Goal: Task Accomplishment & Management: Use online tool/utility

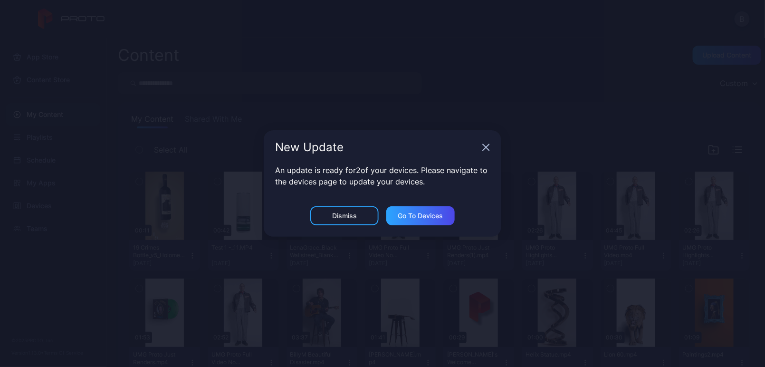
click at [487, 147] on icon "button" at bounding box center [486, 147] width 6 height 6
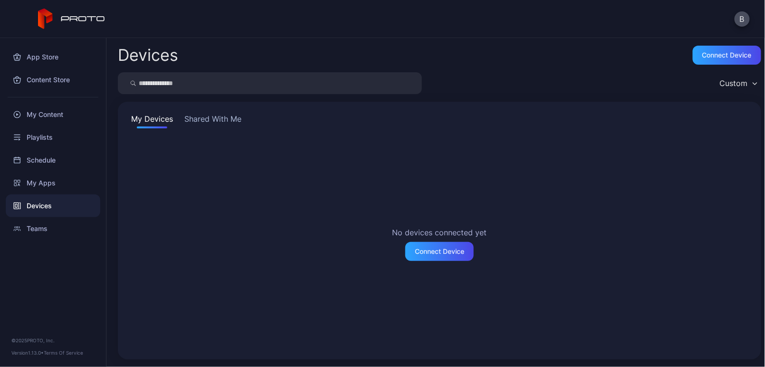
click at [232, 119] on button "Shared With Me" at bounding box center [213, 120] width 61 height 15
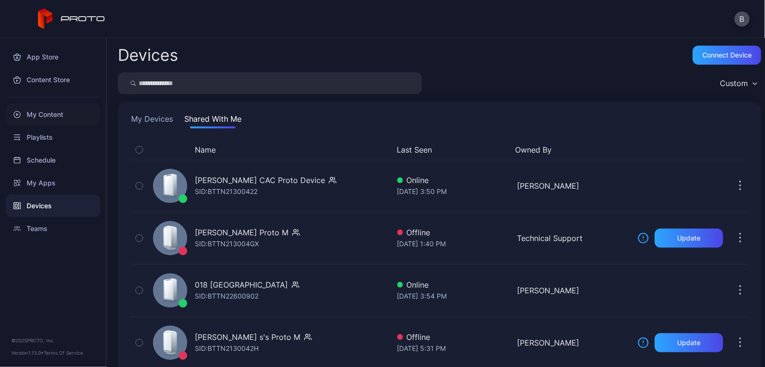
click at [63, 118] on div "My Content" at bounding box center [53, 114] width 95 height 23
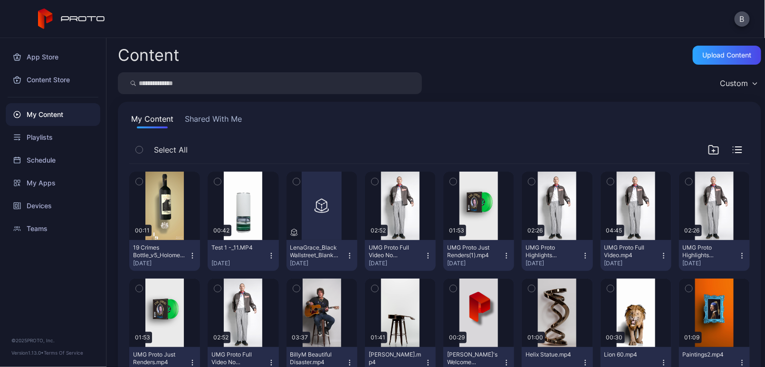
click at [209, 117] on button "Shared With Me" at bounding box center [213, 120] width 61 height 15
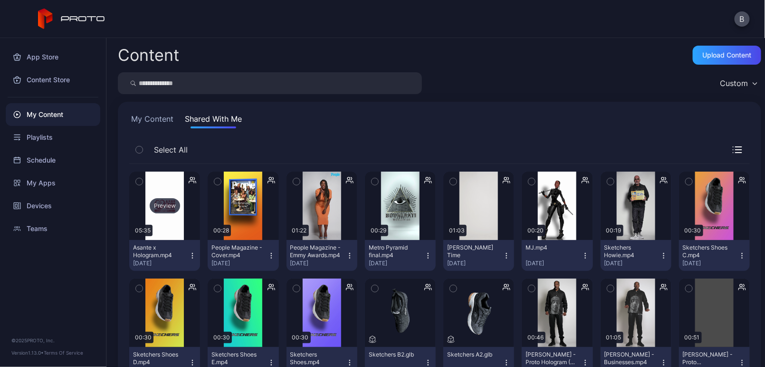
click at [169, 223] on div "Preview" at bounding box center [164, 206] width 71 height 68
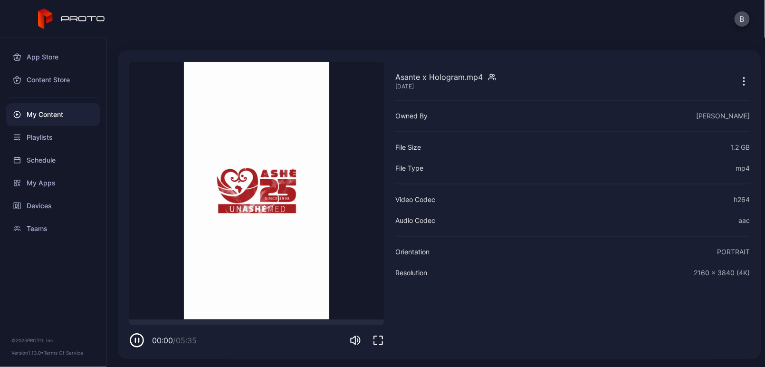
scroll to position [25, 0]
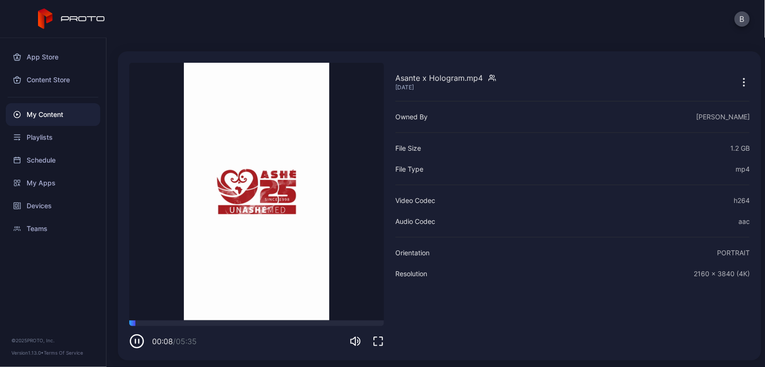
click at [381, 339] on icon "button" at bounding box center [378, 341] width 11 height 11
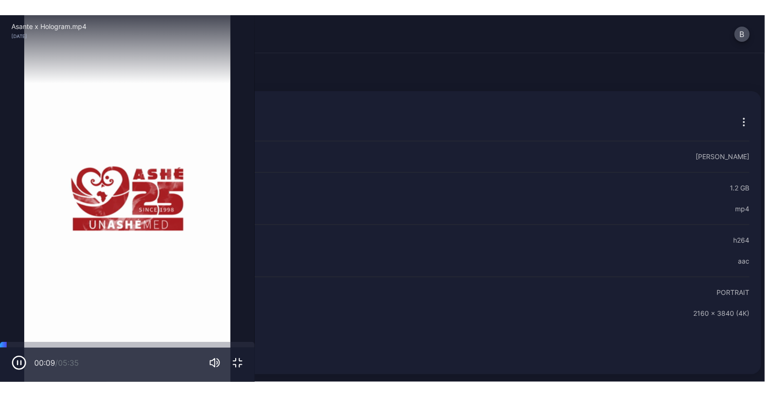
scroll to position [0, 0]
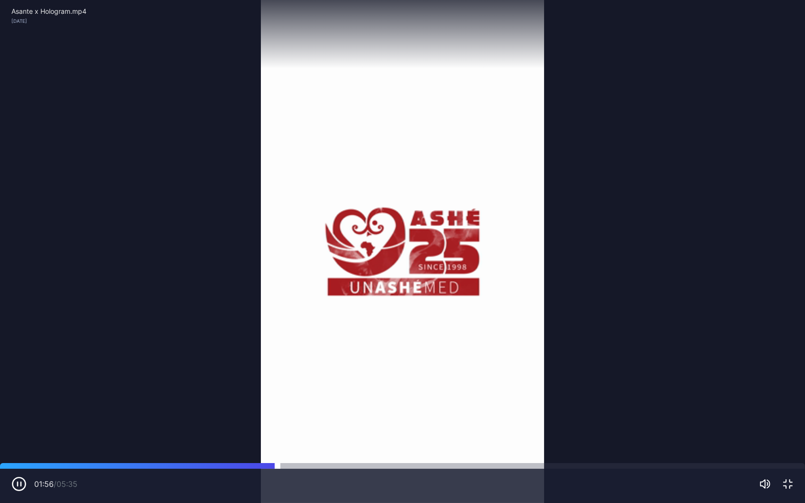
click at [320, 366] on div at bounding box center [402, 466] width 805 height 6
click at [350, 366] on div at bounding box center [402, 466] width 805 height 6
click at [402, 366] on div at bounding box center [402, 466] width 805 height 6
click at [444, 366] on div at bounding box center [402, 466] width 805 height 6
click at [493, 366] on div at bounding box center [402, 466] width 805 height 6
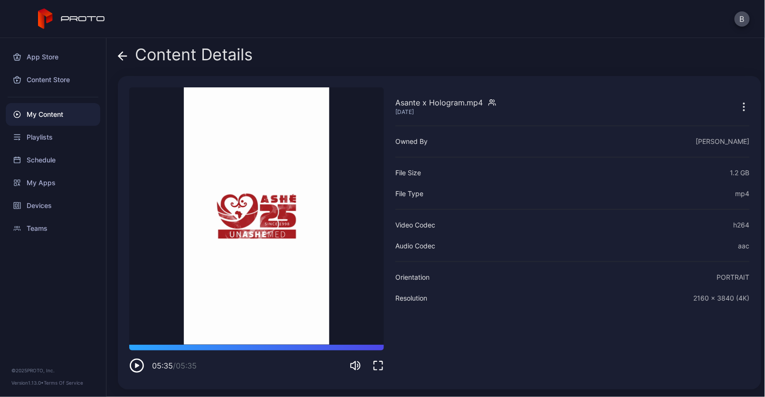
click at [134, 366] on icon "button" at bounding box center [136, 365] width 15 height 15
click at [147, 346] on div at bounding box center [256, 348] width 255 height 6
click at [172, 347] on div at bounding box center [256, 348] width 255 height 6
click at [195, 347] on div at bounding box center [256, 348] width 255 height 6
click at [137, 366] on icon "button" at bounding box center [136, 365] width 15 height 15
